Goal: Register for event/course

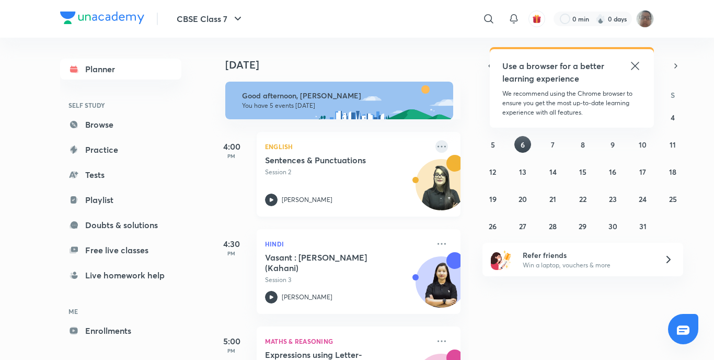
click at [439, 151] on icon at bounding box center [441, 146] width 13 height 13
click at [492, 241] on div "[DATE] Good afternoon, [PERSON_NAME] You have 5 events [DATE] 4:00 PM English S…" at bounding box center [461, 199] width 501 height 322
click at [425, 146] on div "English Sentences & Punctuations Session 2 [PERSON_NAME]" at bounding box center [359, 174] width 204 height 85
click at [435, 148] on icon at bounding box center [441, 146] width 13 height 13
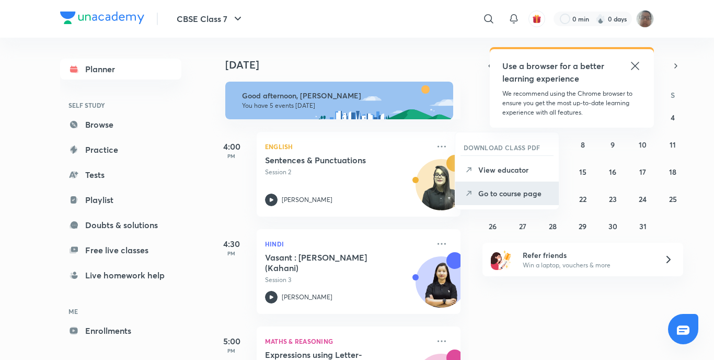
click at [495, 199] on li "Go to course page" at bounding box center [507, 193] width 104 height 24
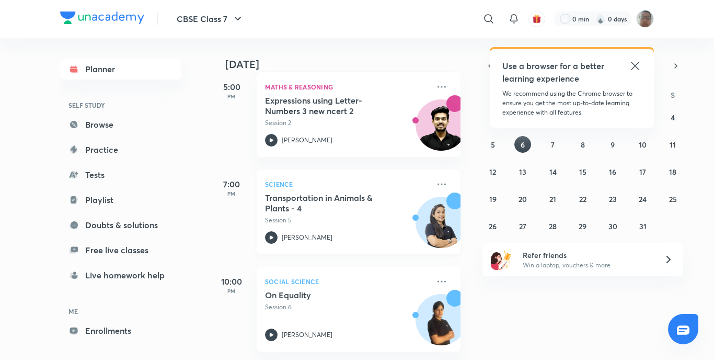
scroll to position [262, 0]
click at [542, 141] on div "28 29 30 1 2 3 4 5 6 7 8 9 10 11 12 13 14 15 16 17 18 19 20 21 22 23 24 25 26 2…" at bounding box center [583, 171] width 201 height 125
click at [543, 143] on div "28 29 30 1 2 3 4 5 6 7 8 9 10 11 12 13 14 15 16 17 18 19 20 21 22 23 24 25 26 2…" at bounding box center [583, 171] width 201 height 125
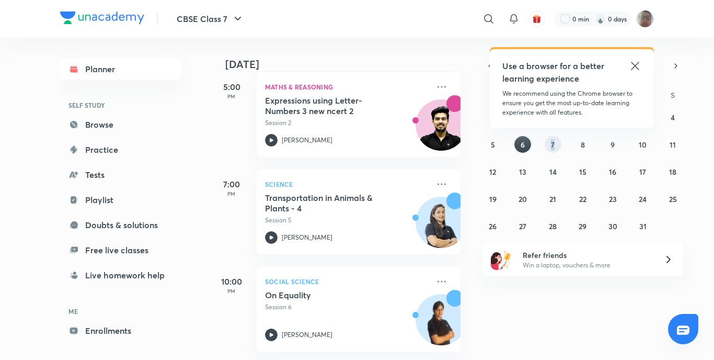
click at [557, 146] on button "7" at bounding box center [553, 144] width 17 height 17
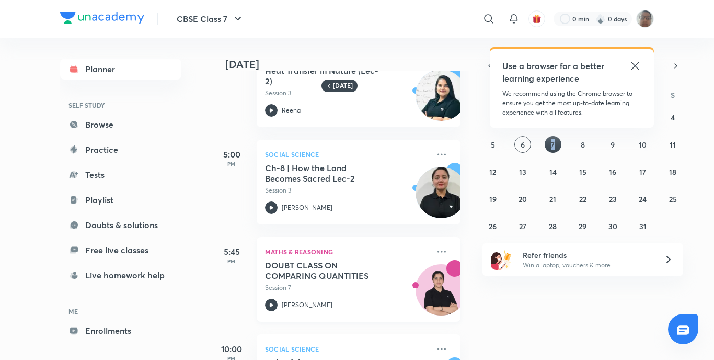
scroll to position [157, 0]
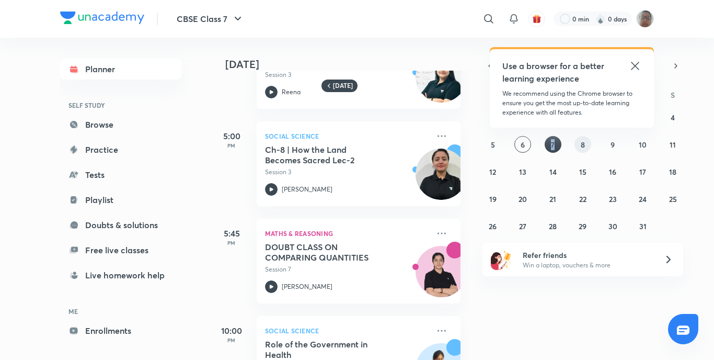
click at [576, 147] on div "28 29 30 1 2 3 4 5 6 7 8 9 10 11 12 13 14 15 16 17 18 19 20 21 22 23 24 25 26 2…" at bounding box center [583, 171] width 201 height 125
click at [576, 145] on button "8" at bounding box center [583, 144] width 17 height 17
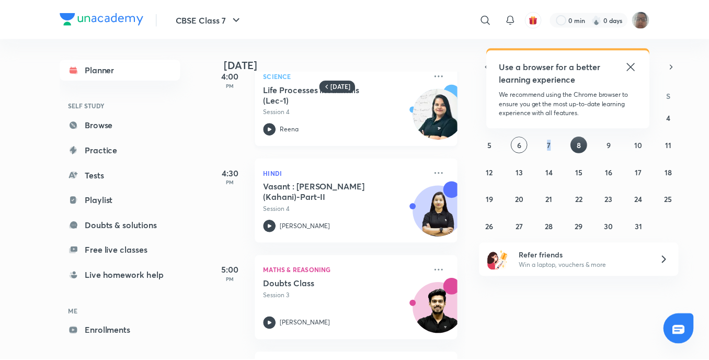
scroll to position [5, 0]
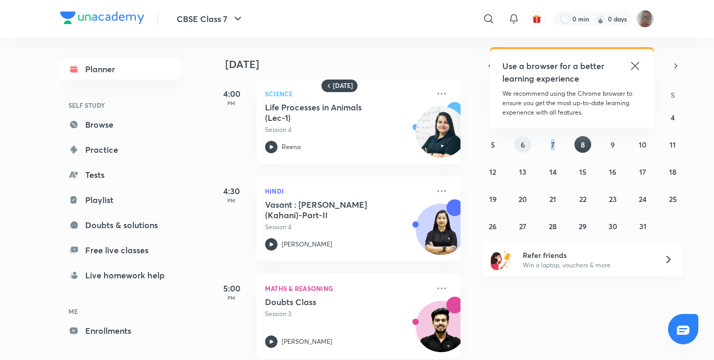
click at [526, 146] on button "6" at bounding box center [522, 144] width 17 height 17
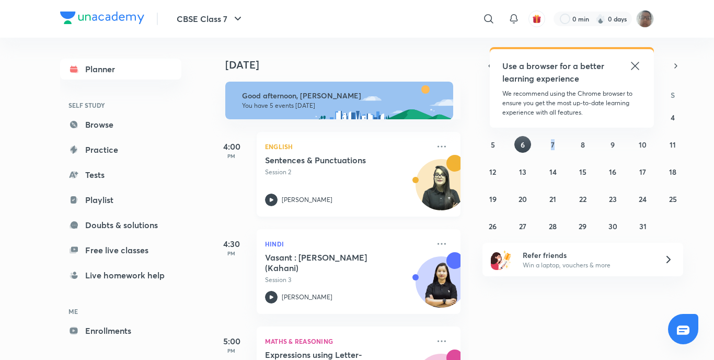
click at [274, 194] on icon at bounding box center [271, 199] width 13 height 13
click at [123, 211] on div "Planner SELF STUDY Browse Practice Tests Playlist Doubts & solutions Free live …" at bounding box center [120, 212] width 121 height 307
click at [107, 201] on link "Playlist" at bounding box center [120, 199] width 121 height 21
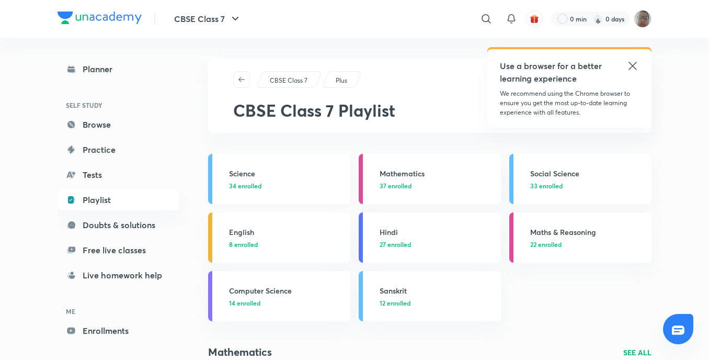
click at [224, 175] on link "Science 34 enrolled" at bounding box center [279, 179] width 142 height 50
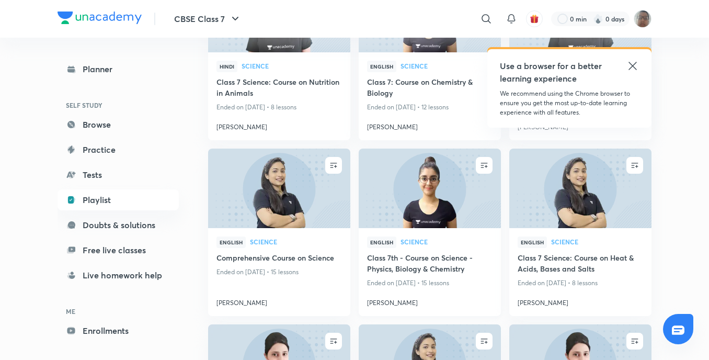
scroll to position [939, 0]
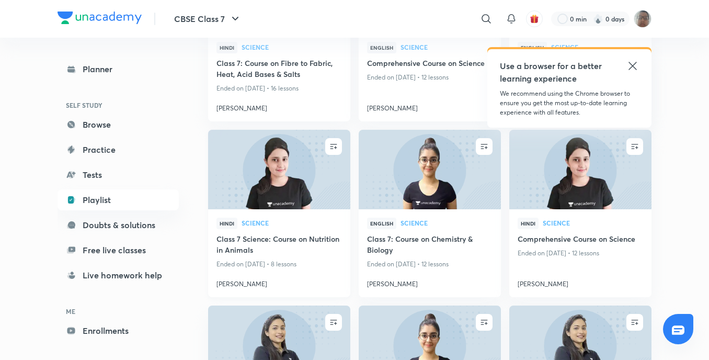
click at [238, 214] on div "Hindi Science Class 7 Science: Course on Nutrition in Animals Ended on [DATE] •…" at bounding box center [279, 253] width 142 height 88
click at [300, 164] on img at bounding box center [279, 169] width 145 height 81
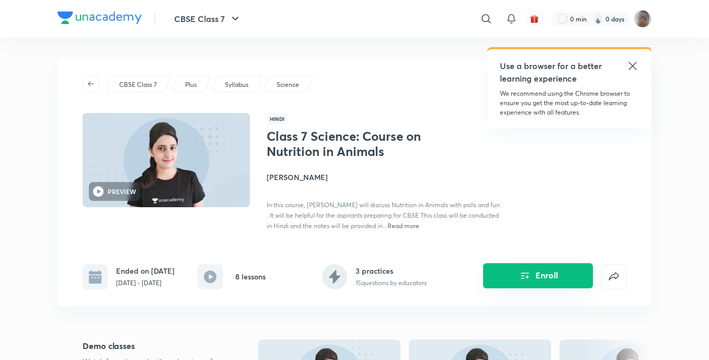
click at [530, 276] on icon "Enroll" at bounding box center [525, 275] width 13 height 13
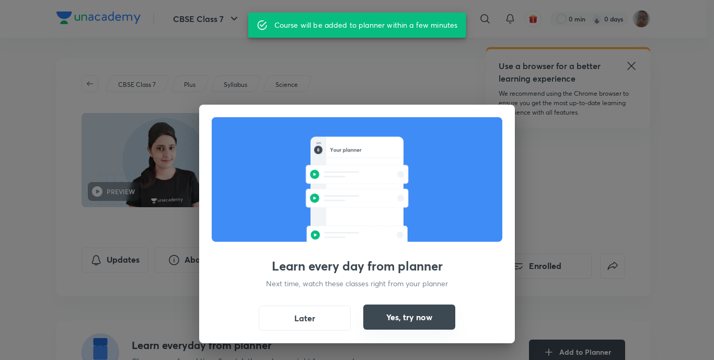
click at [405, 325] on button "Yes, try now" at bounding box center [409, 316] width 92 height 25
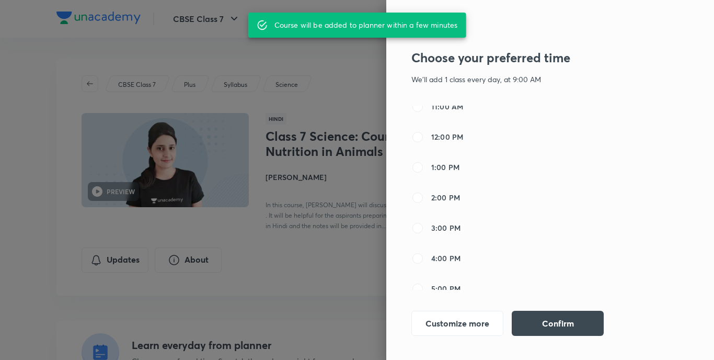
scroll to position [209, 0]
click at [430, 179] on label "3:00 PM" at bounding box center [435, 175] width 49 height 13
click at [424, 179] on input "3:00 PM" at bounding box center [417, 175] width 13 height 13
radio input "false"
radio input "true"
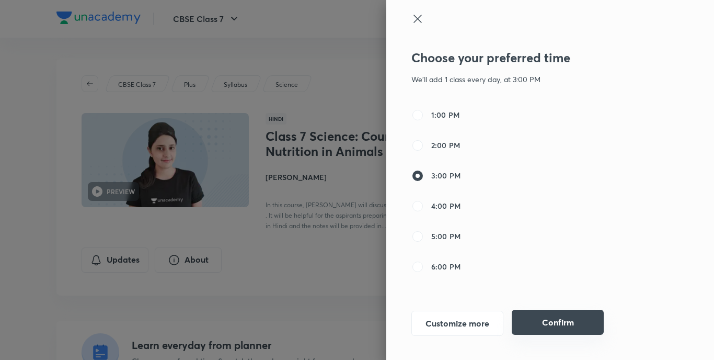
click at [578, 315] on button "Confirm" at bounding box center [558, 321] width 92 height 25
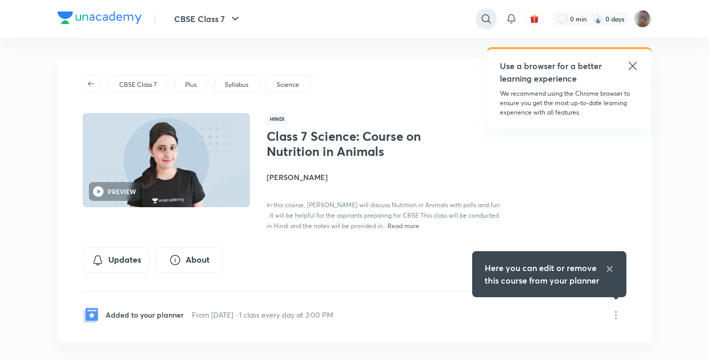
drag, startPoint x: 198, startPoint y: 0, endPoint x: 485, endPoint y: 22, distance: 287.3
click at [485, 21] on icon at bounding box center [486, 19] width 13 height 13
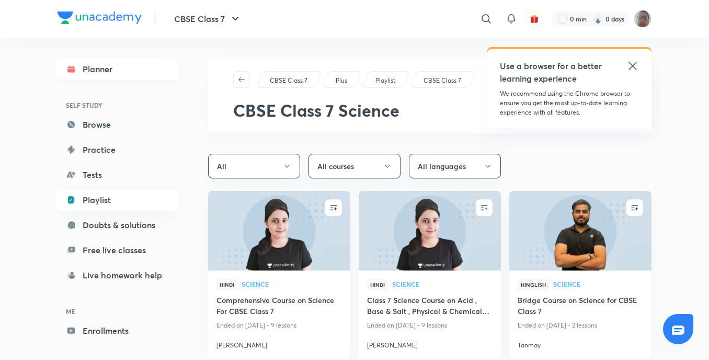
click at [144, 66] on link "Planner" at bounding box center [118, 69] width 121 height 21
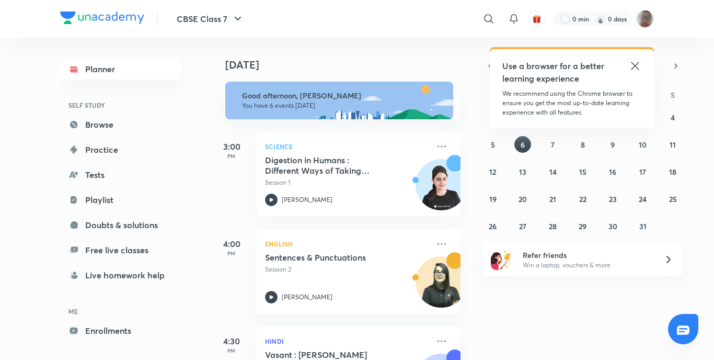
click at [554, 156] on div "28 29 30 1 2 3 4 5 6 7 8 9 10 11 12 13 14 15 16 17 18 19 20 21 22 23 24 25 26 2…" at bounding box center [583, 171] width 201 height 125
click at [559, 146] on button "7" at bounding box center [553, 144] width 17 height 17
